Goal: Information Seeking & Learning: Learn about a topic

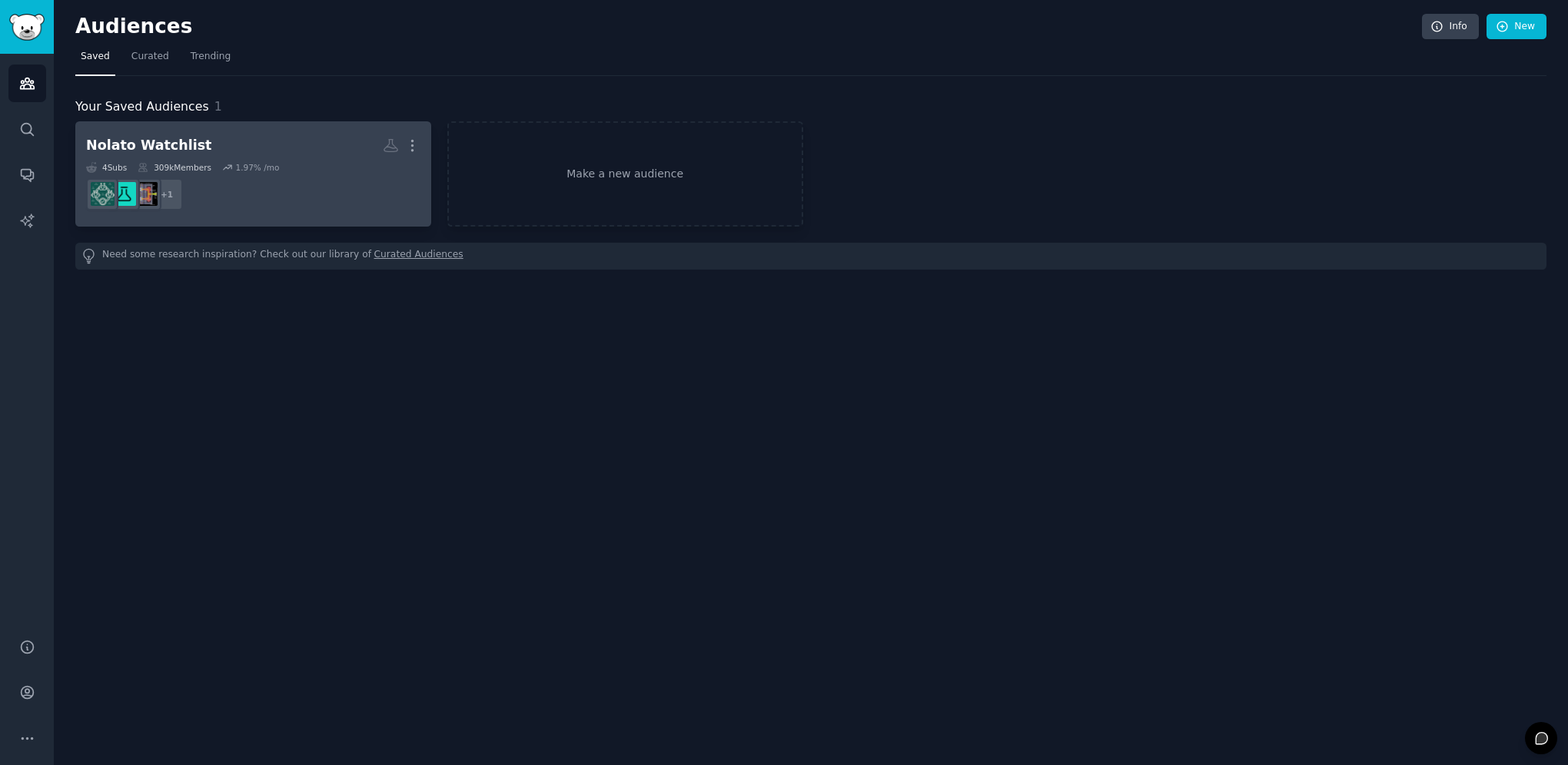
click at [195, 155] on h2 "Nolato Watchlist More" at bounding box center [253, 145] width 334 height 27
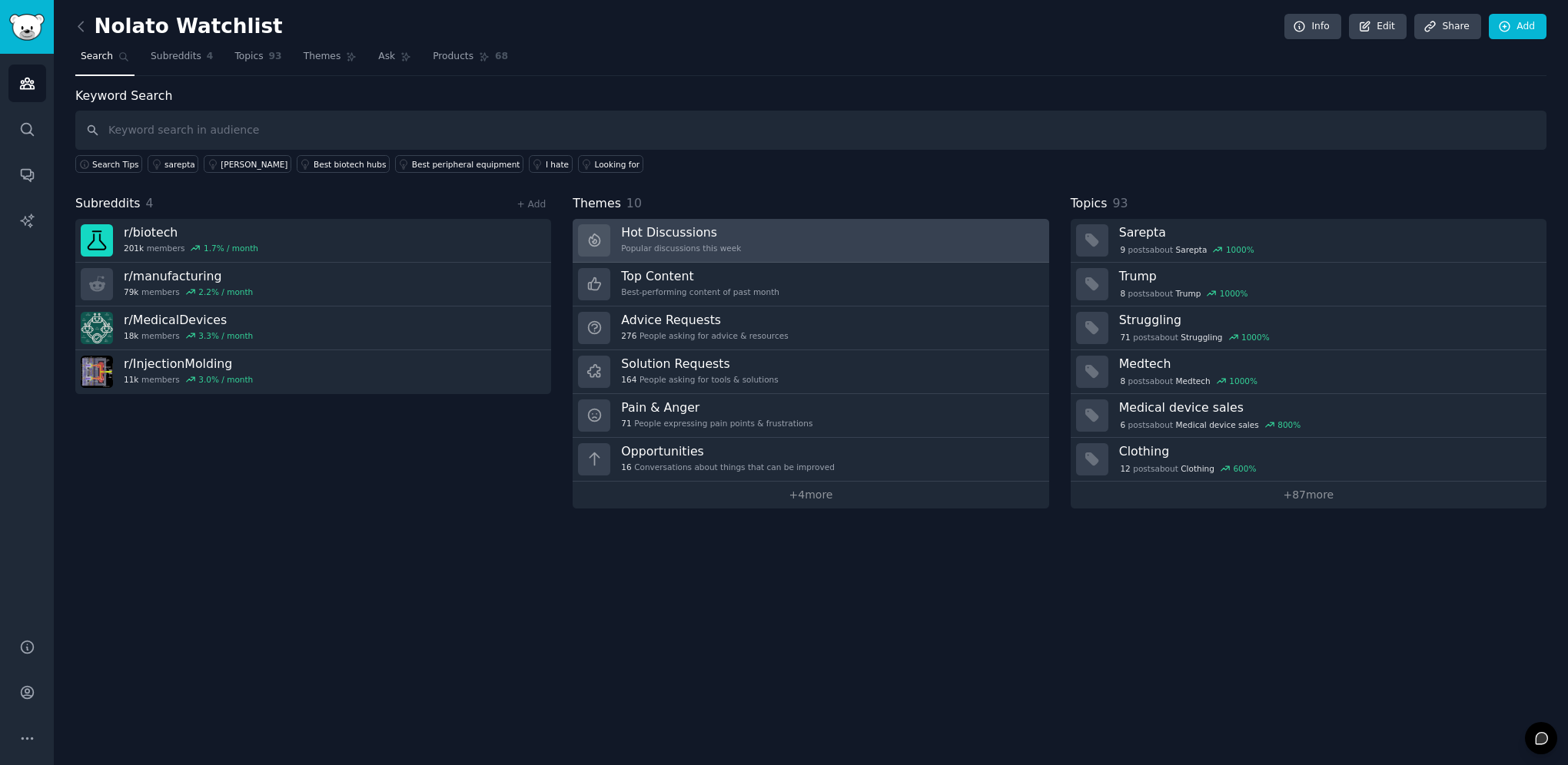
click at [738, 244] on link "Hot Discussions Popular discussions this week" at bounding box center [811, 241] width 476 height 44
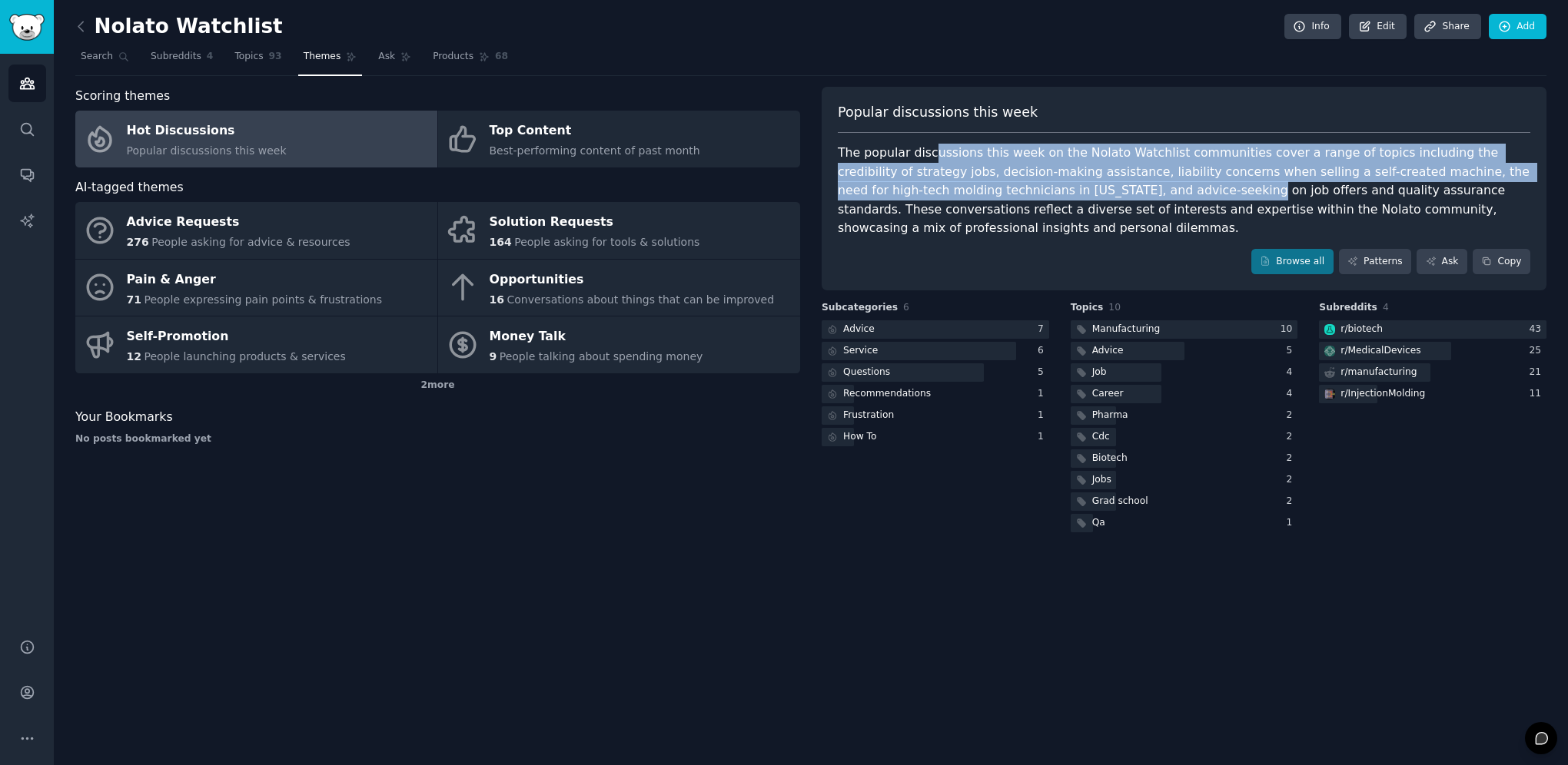
drag, startPoint x: 924, startPoint y: 156, endPoint x: 1078, endPoint y: 192, distance: 158.2
click at [1078, 192] on div "The popular discussions this week on the Nolato Watchlist communities cover a r…" at bounding box center [1184, 191] width 693 height 95
click at [1072, 198] on div "The popular discussions this week on the Nolato Watchlist communities cover a r…" at bounding box center [1184, 191] width 693 height 95
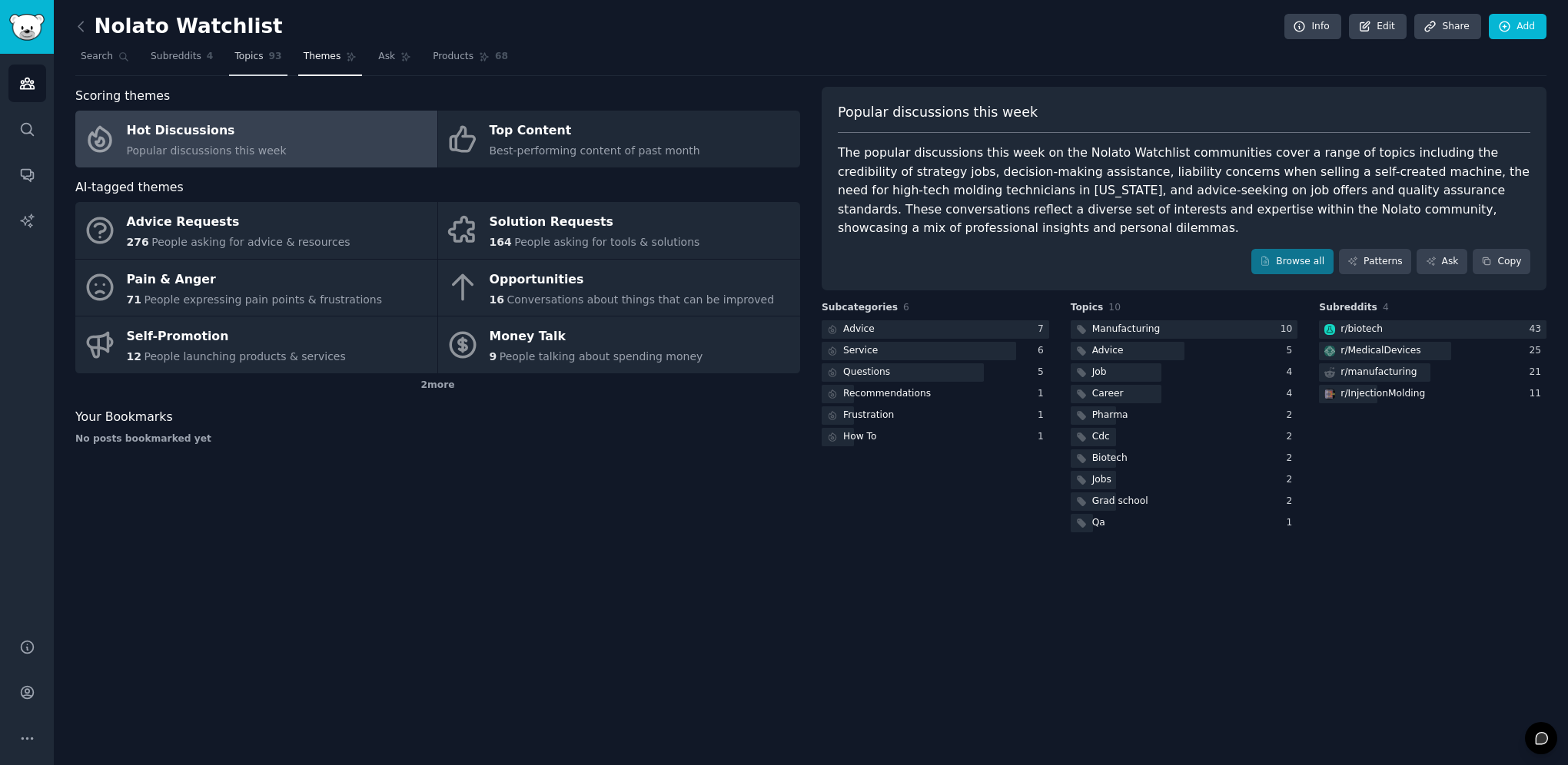
click at [250, 52] on span "Topics" at bounding box center [249, 56] width 29 height 14
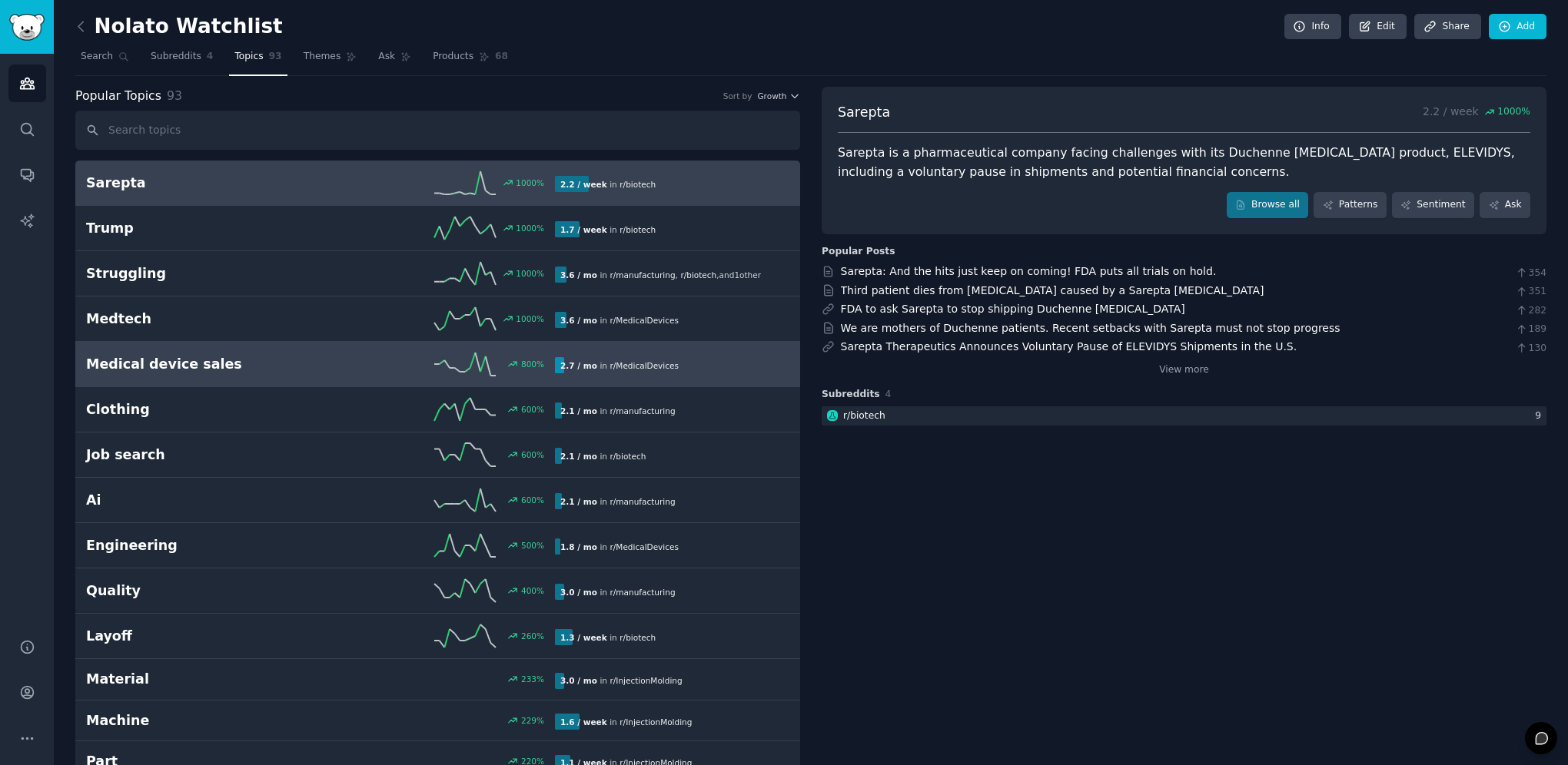
click at [228, 363] on h2 "Medical device sales" at bounding box center [204, 365] width 235 height 20
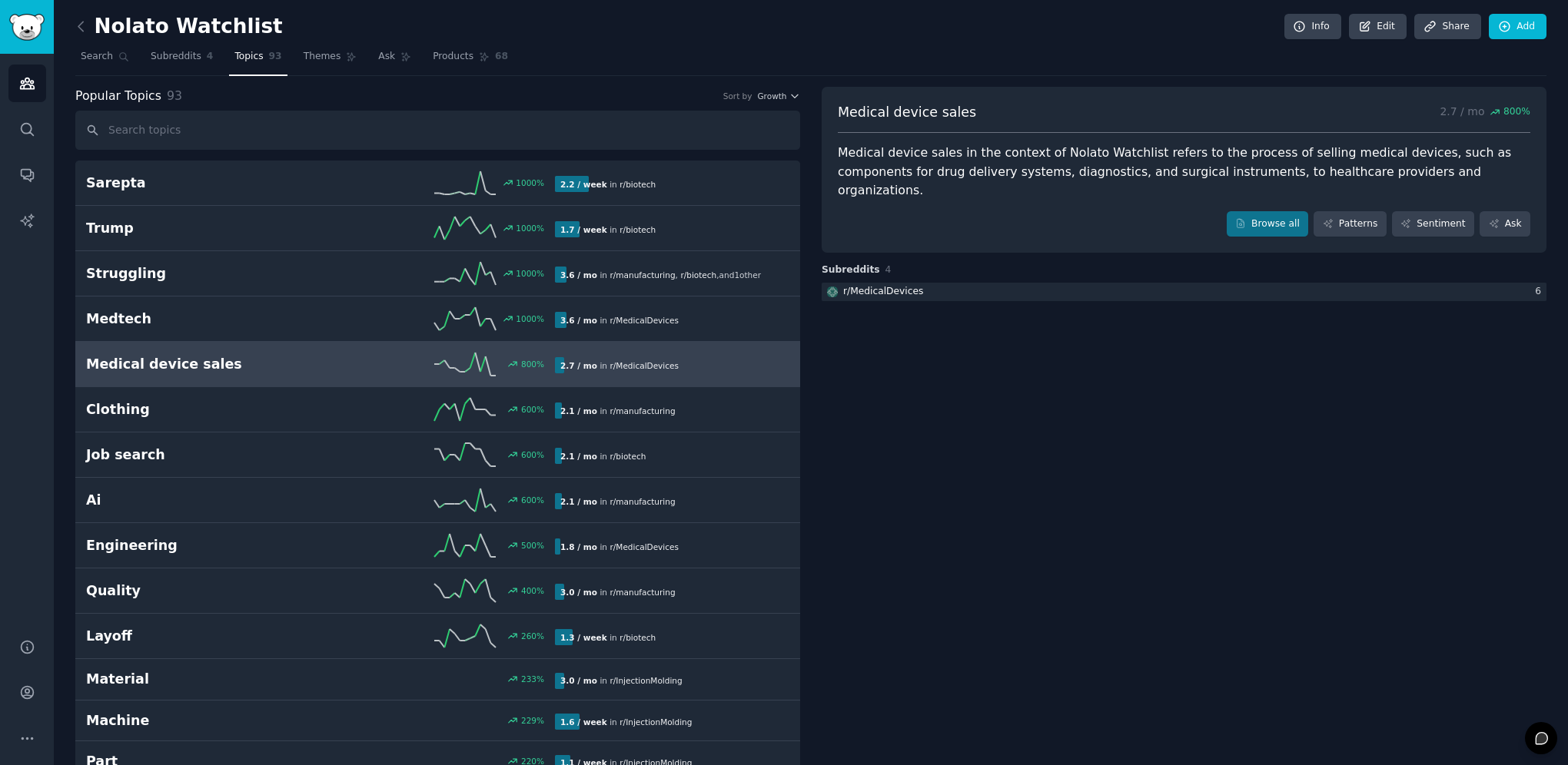
click at [33, 38] on img "Sidebar" at bounding box center [26, 27] width 35 height 27
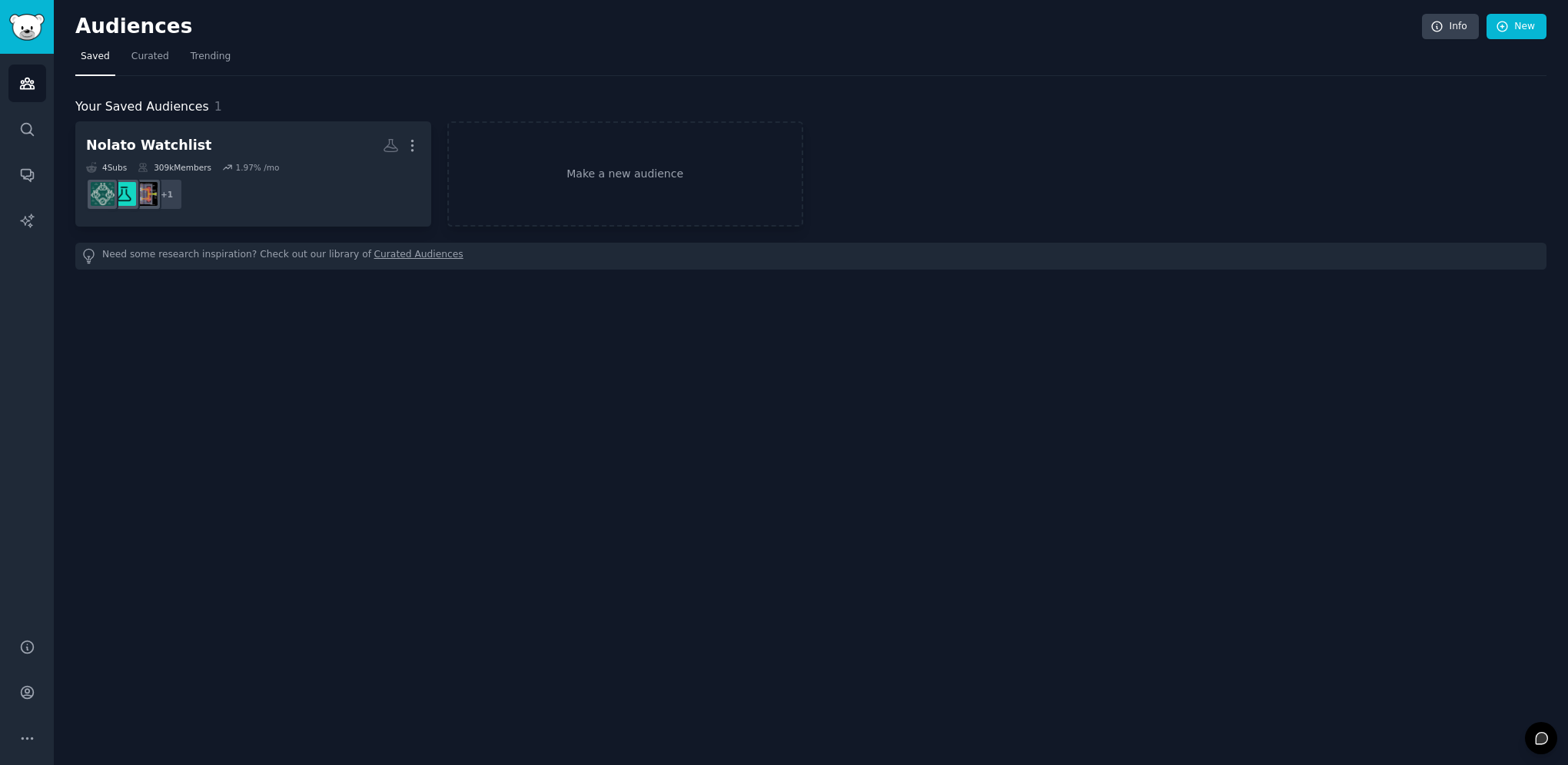
click at [379, 372] on div "Audiences Info New Saved Curated Trending Your Saved Audiences 1 Nolato Watchli…" at bounding box center [811, 382] width 1514 height 765
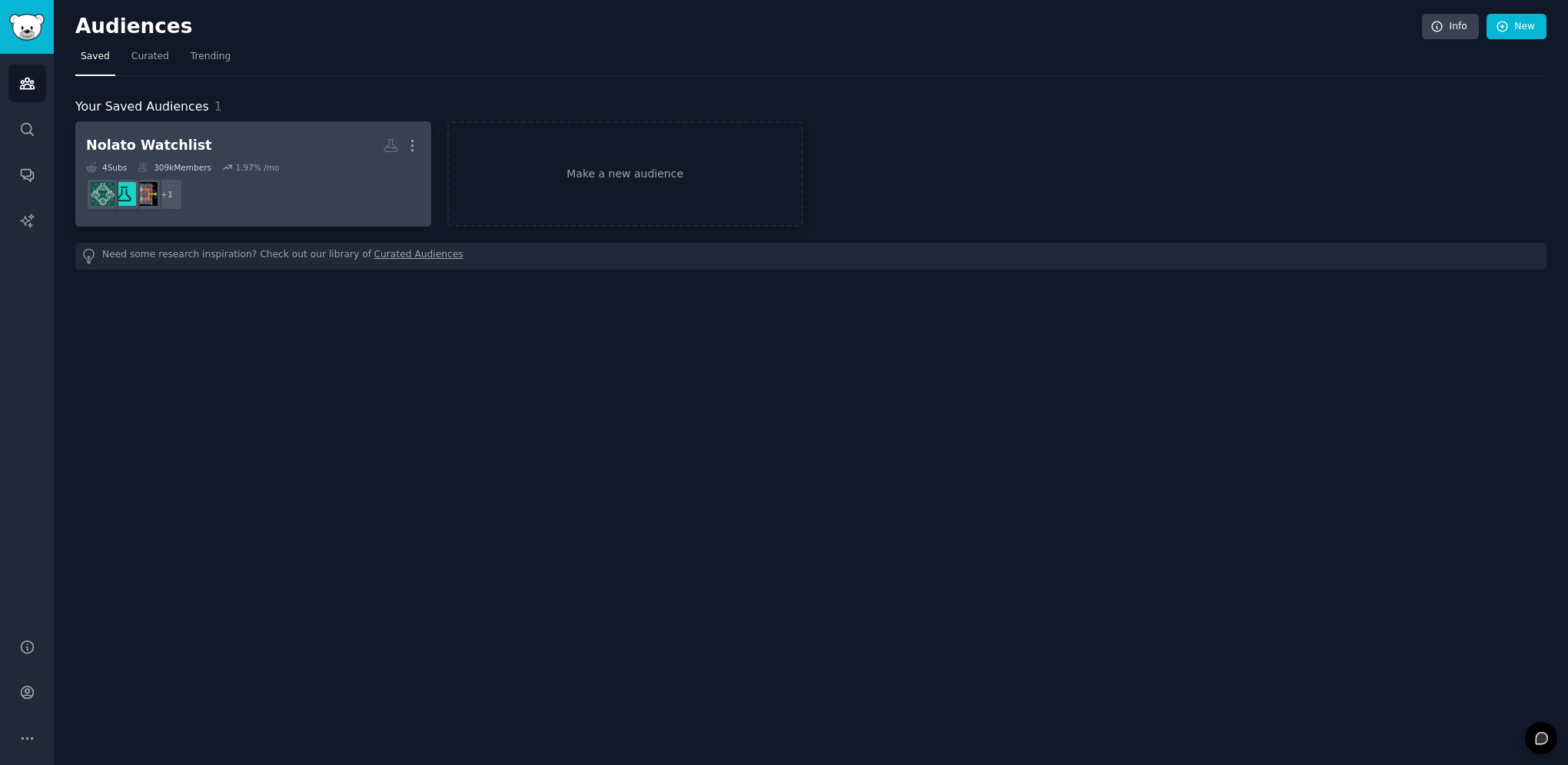
click at [161, 147] on div "Nolato Watchlist" at bounding box center [149, 146] width 126 height 20
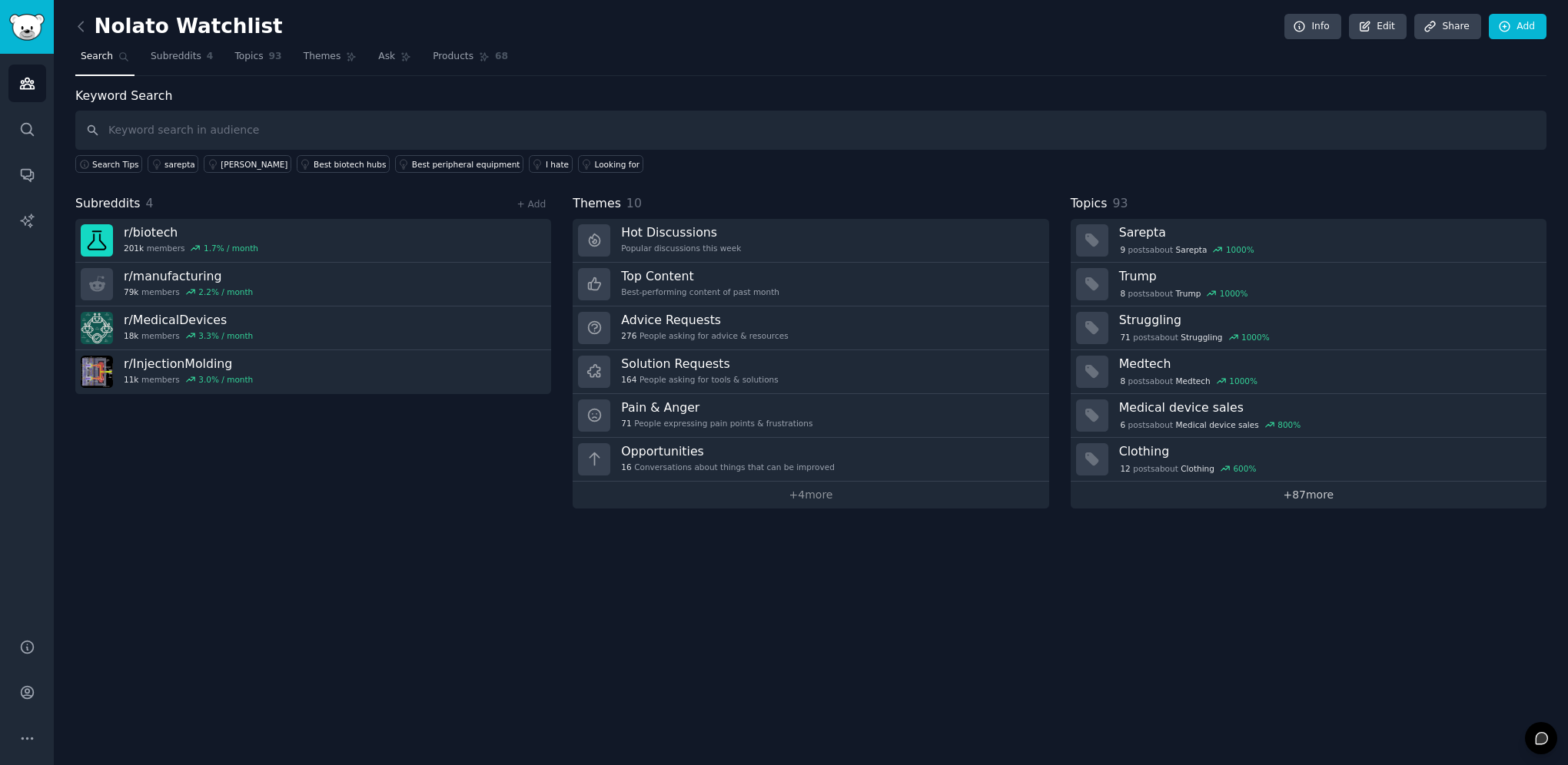
click at [1131, 499] on link "+ 87 more" at bounding box center [1309, 495] width 476 height 27
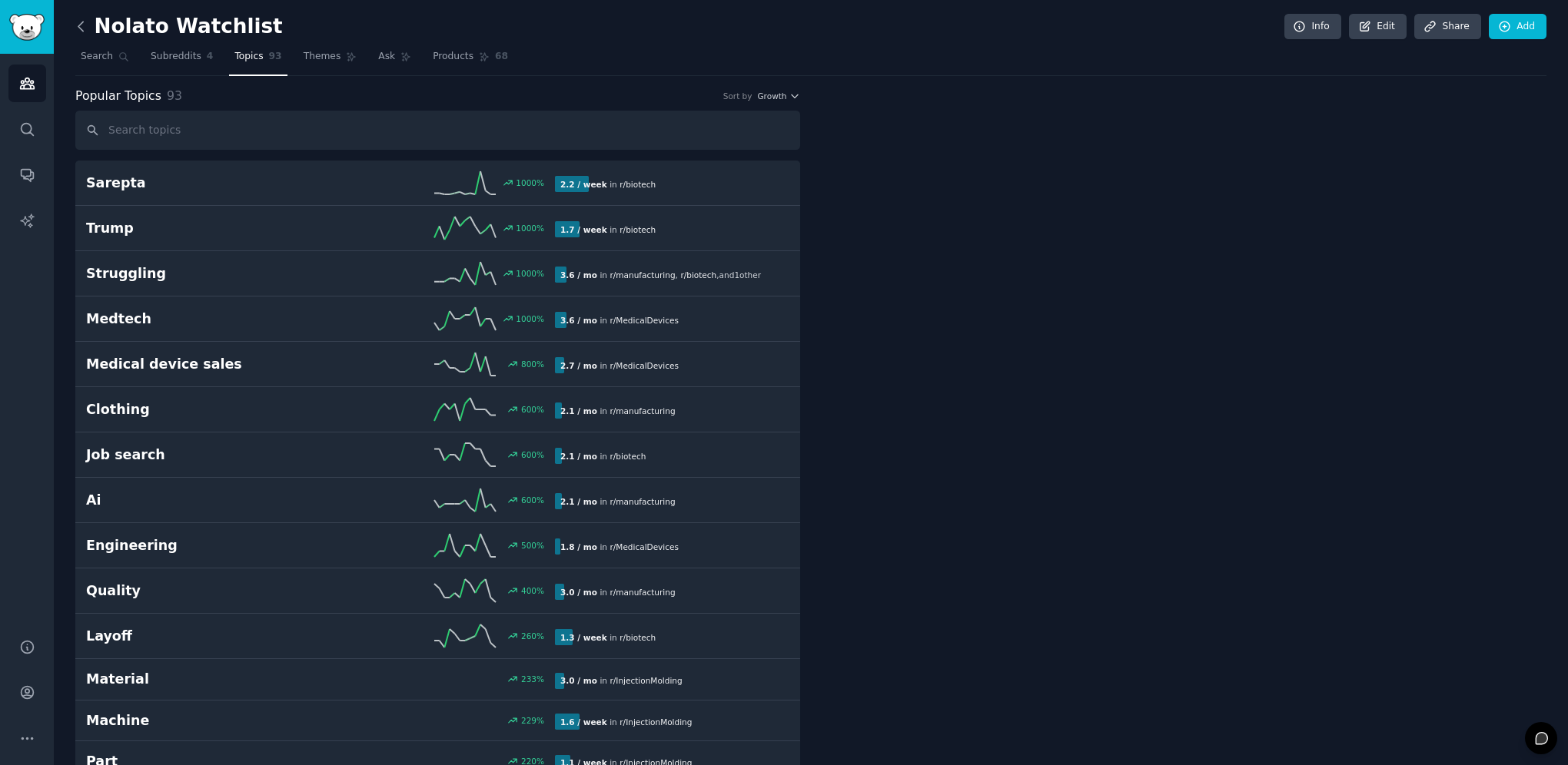
click at [79, 24] on icon at bounding box center [81, 25] width 5 height 9
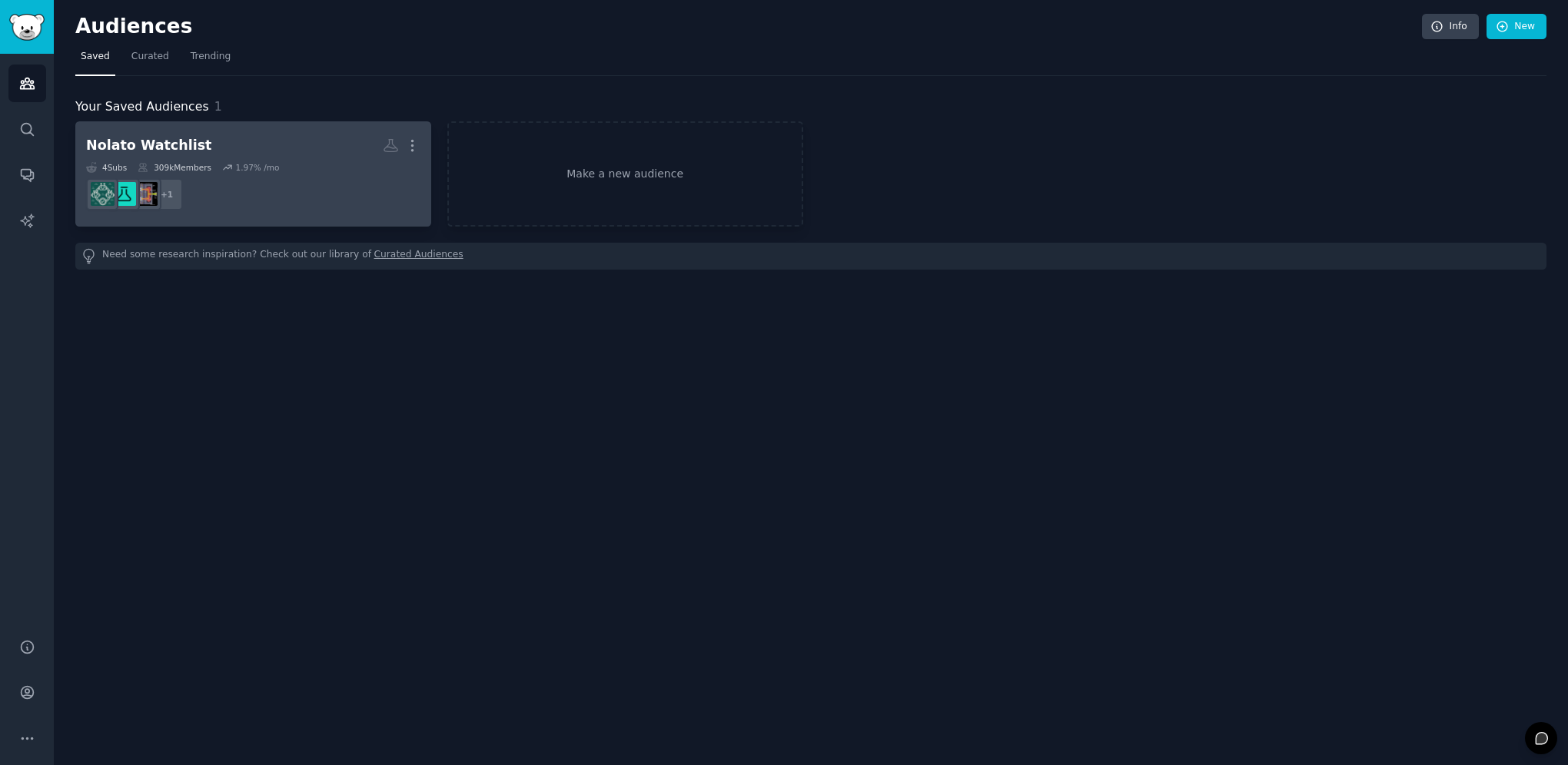
click at [215, 141] on h2 "Nolato Watchlist More" at bounding box center [253, 145] width 334 height 27
